Goal: Transaction & Acquisition: Obtain resource

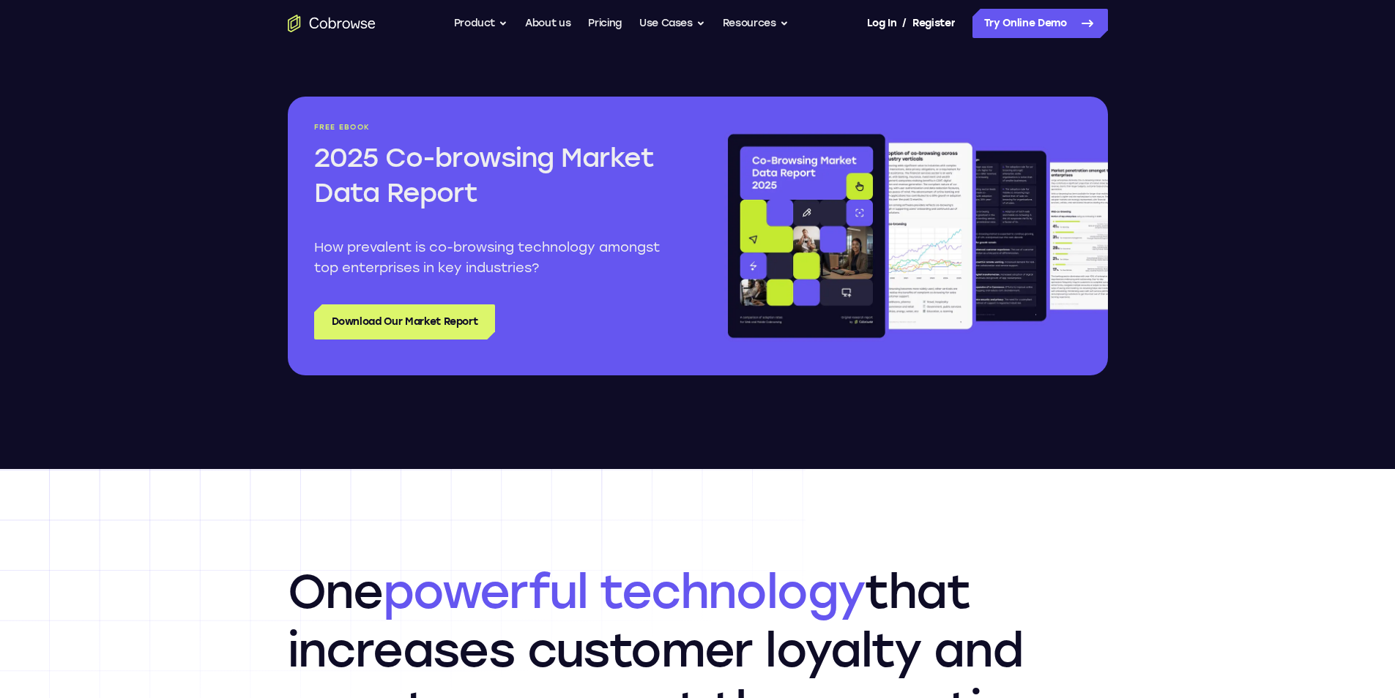
scroll to position [1757, 0]
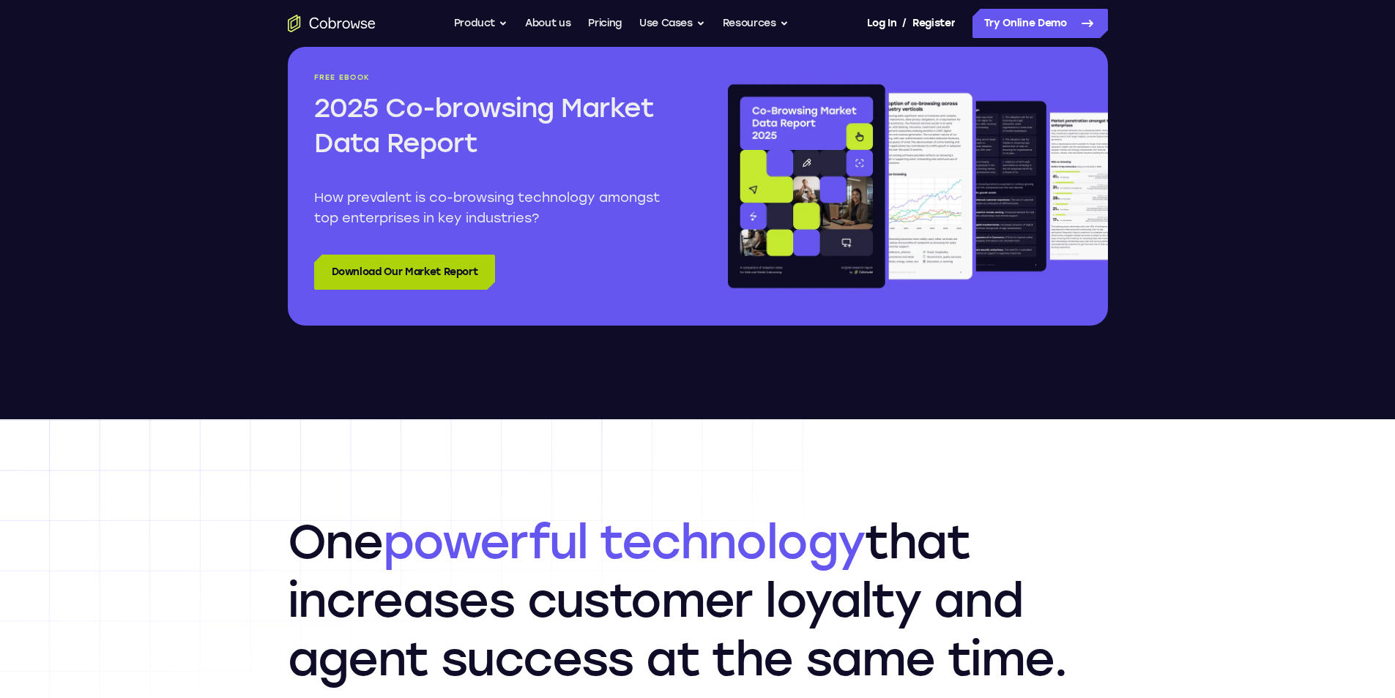
click at [453, 277] on link "Download Our Market Report" at bounding box center [405, 272] width 182 height 35
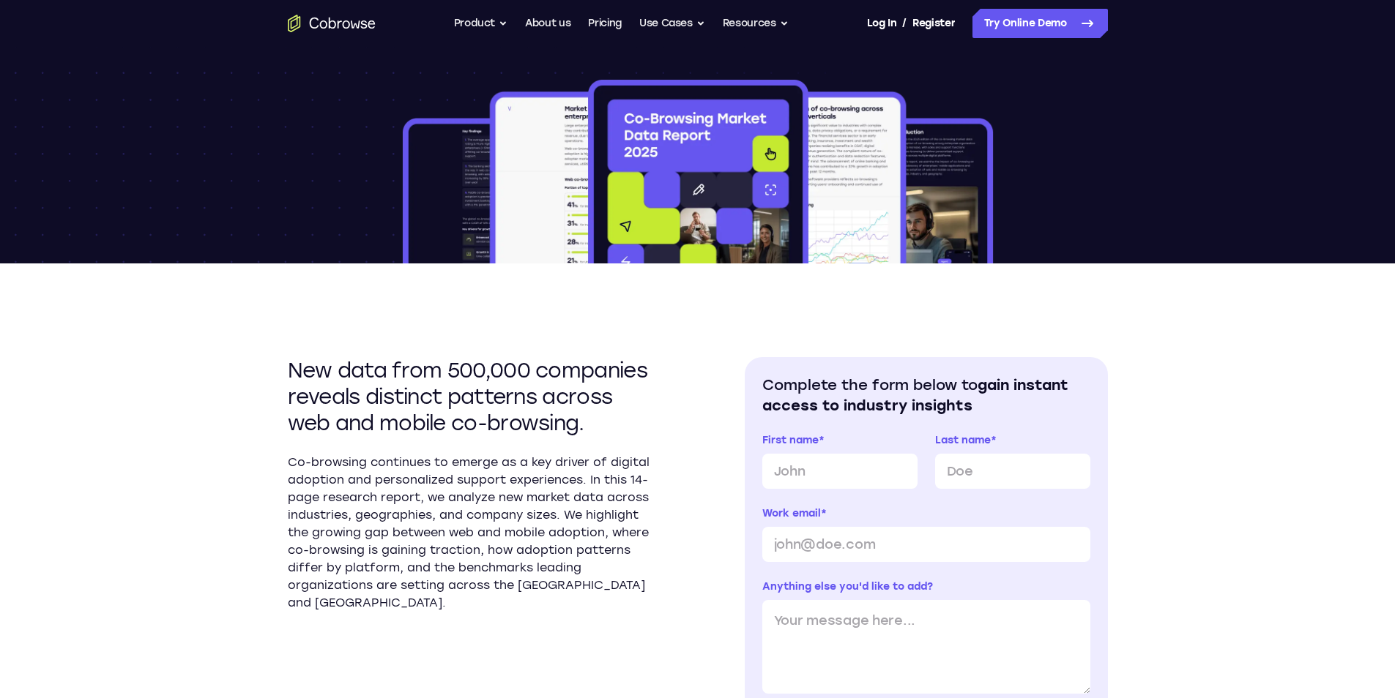
scroll to position [293, 0]
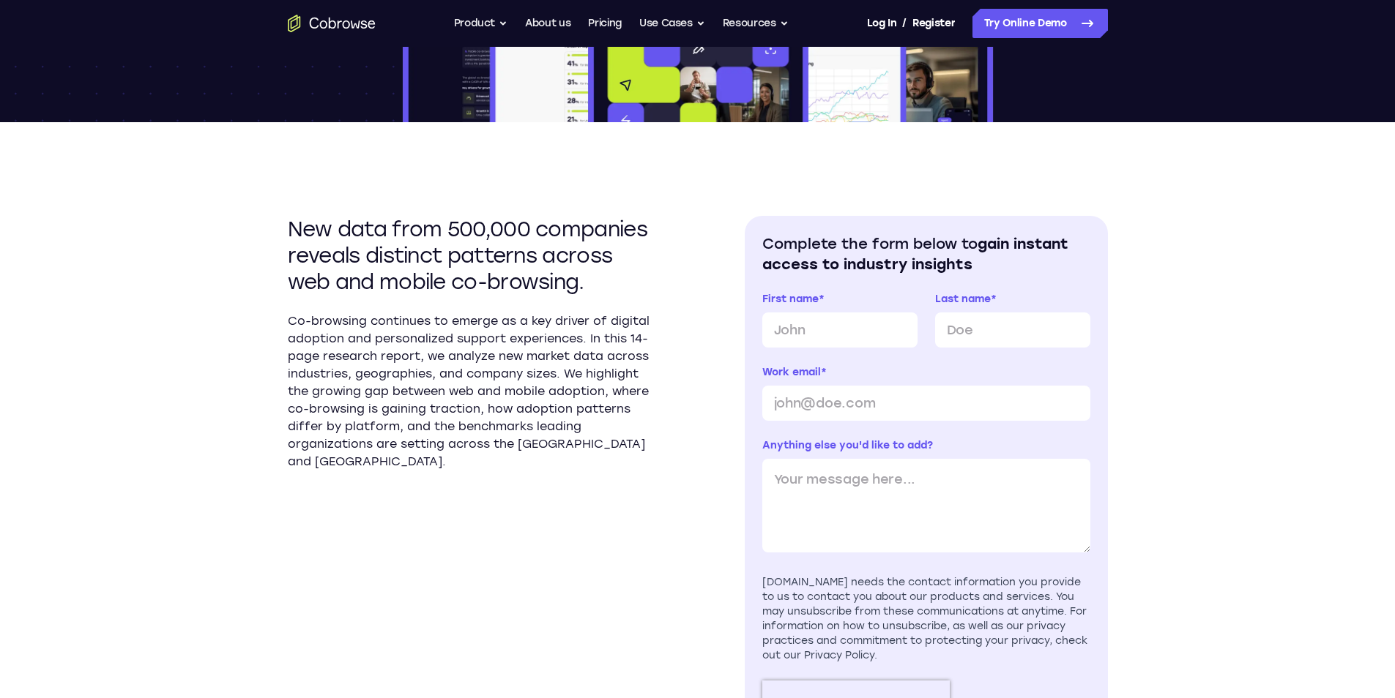
click at [370, 147] on div "New data from 500,000 companies reveals distinct patterns across web and mobile…" at bounding box center [698, 493] width 820 height 743
click at [775, 251] on h2 "Complete the form below to gain instant access to industry insights" at bounding box center [926, 254] width 328 height 41
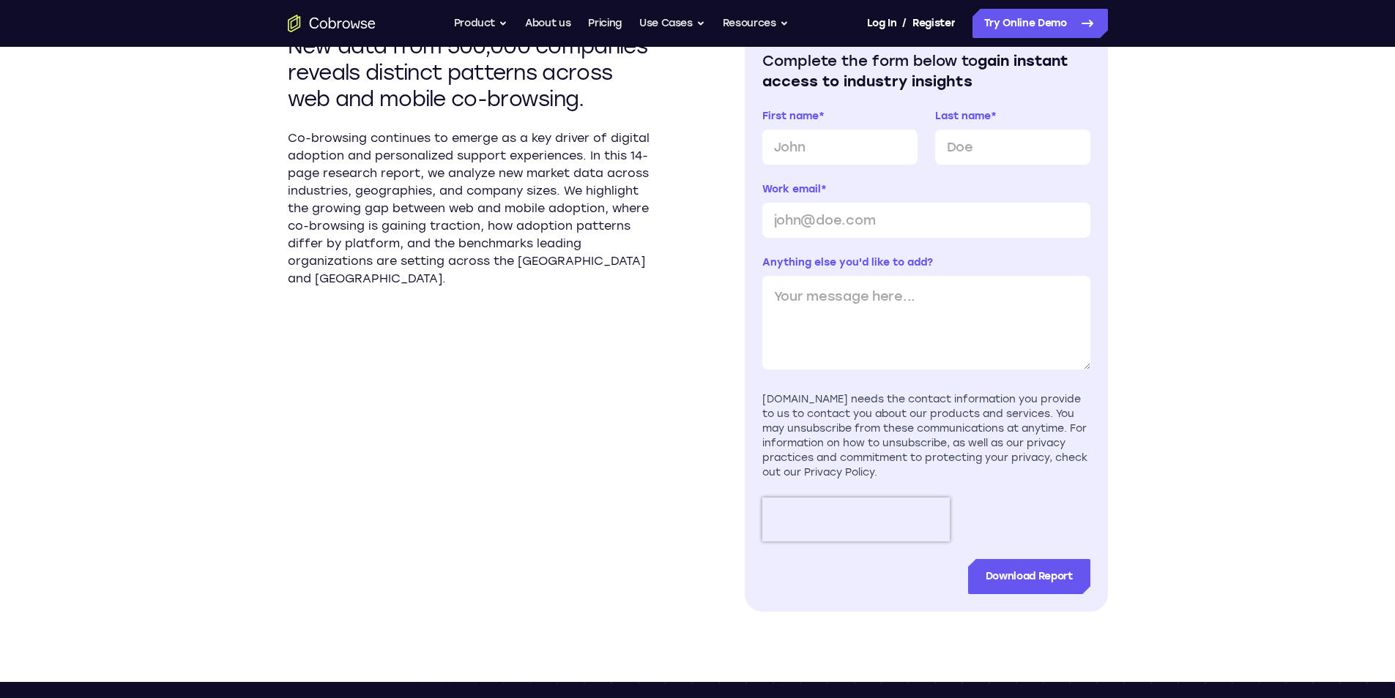
scroll to position [659, 0]
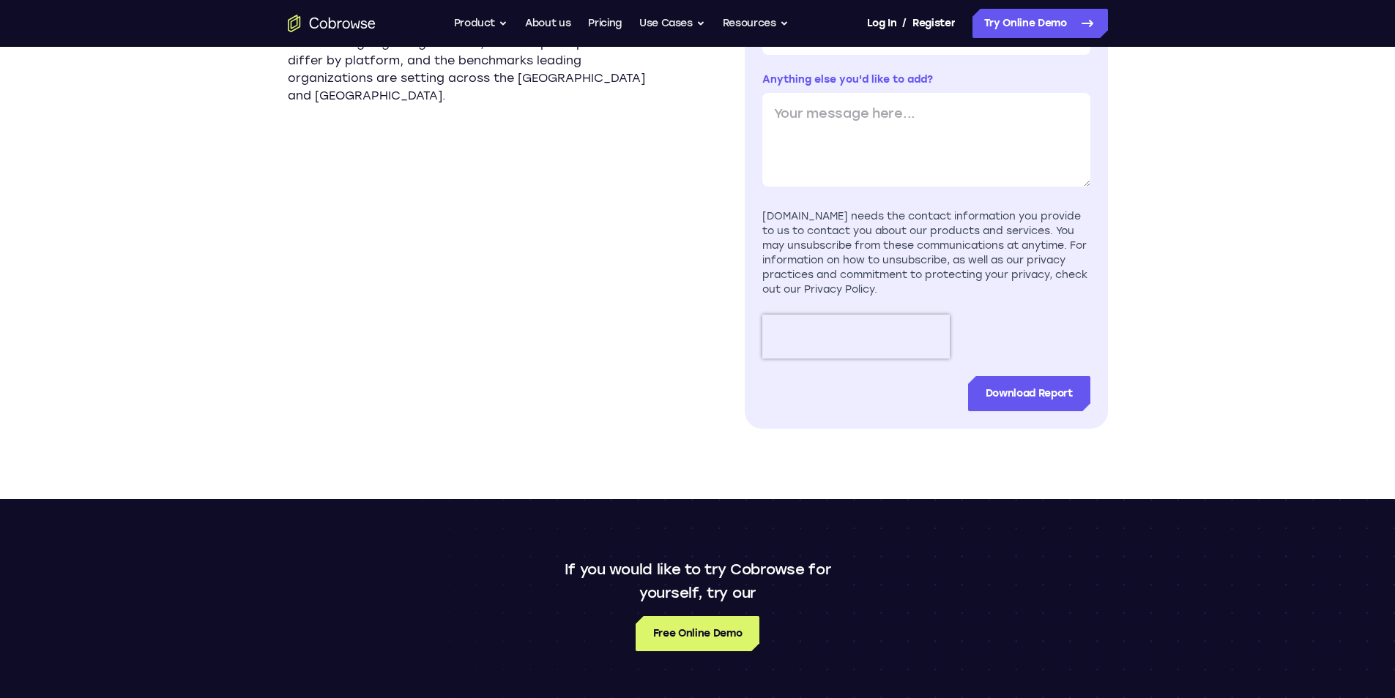
click at [340, 144] on section "New data from 500,000 companies reveals distinct patterns across web and mobile…" at bounding box center [469, 139] width 363 height 579
click at [887, 250] on div "Cobrowse.io needs the contact information you provide to us to contact you abou…" at bounding box center [926, 253] width 328 height 88
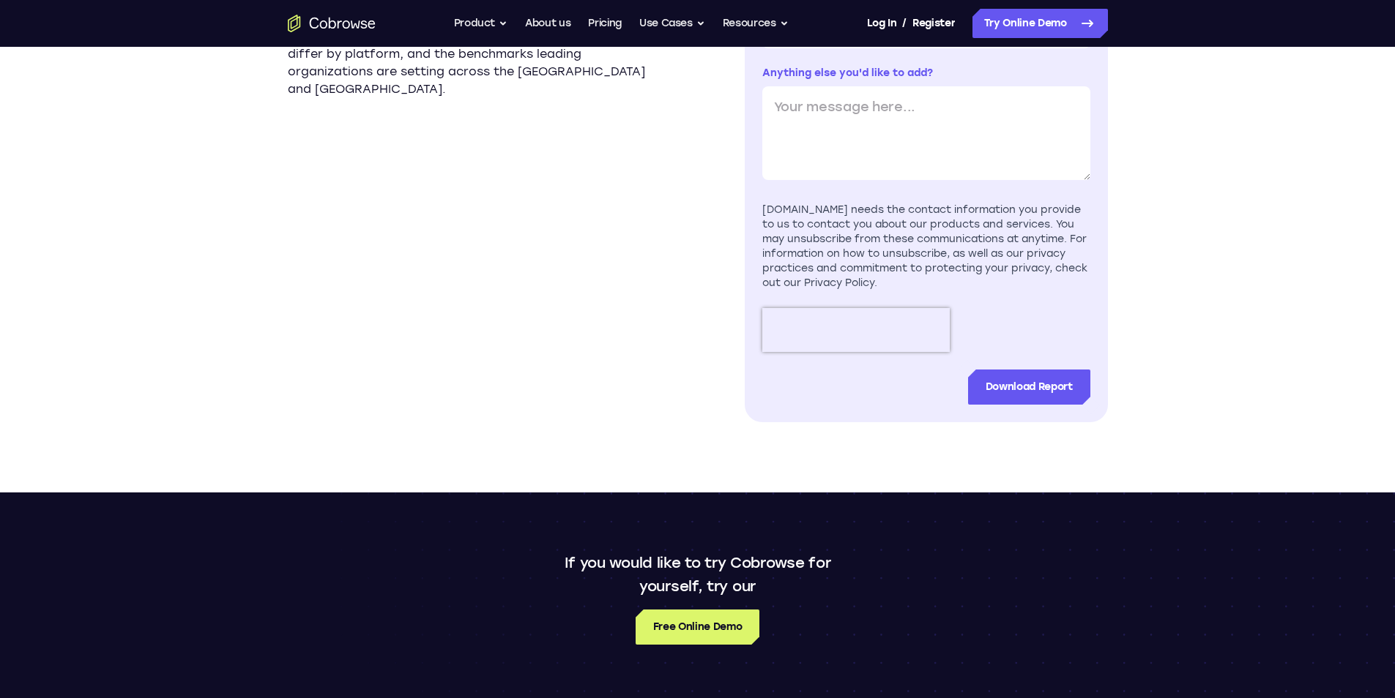
scroll to position [952, 0]
